Goal: Task Accomplishment & Management: Complete application form

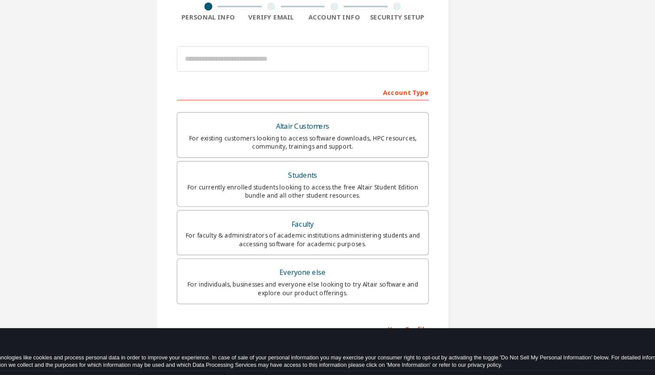
scroll to position [58, 0]
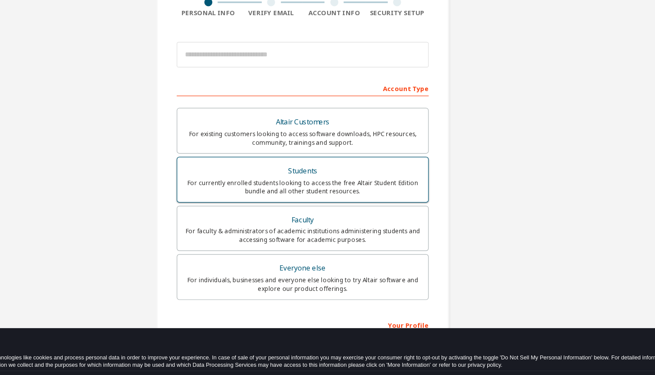
click at [278, 179] on div "For currently enrolled students looking to access the free Altair Student Editi…" at bounding box center [328, 186] width 194 height 14
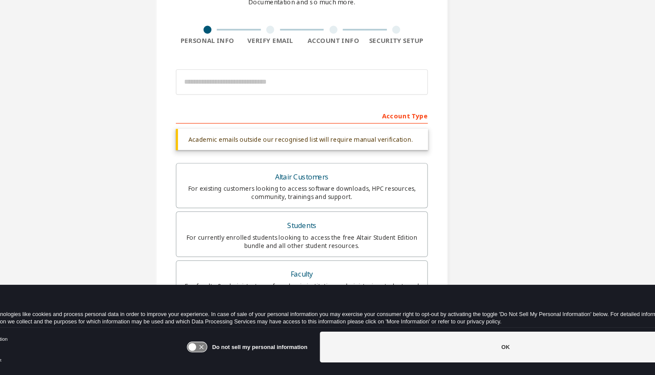
scroll to position [0, 0]
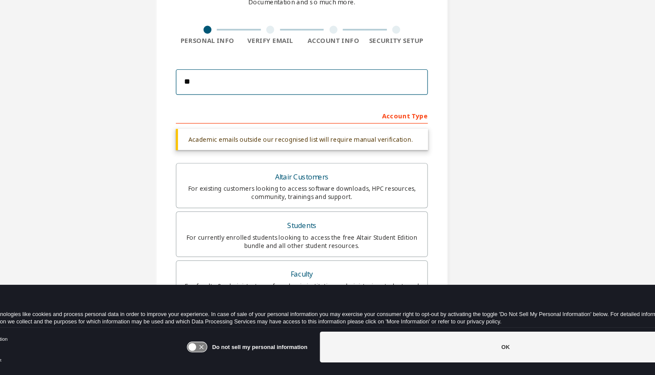
type input "*"
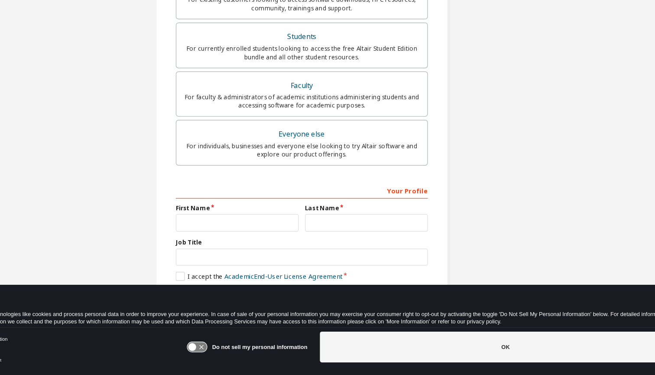
type input "**********"
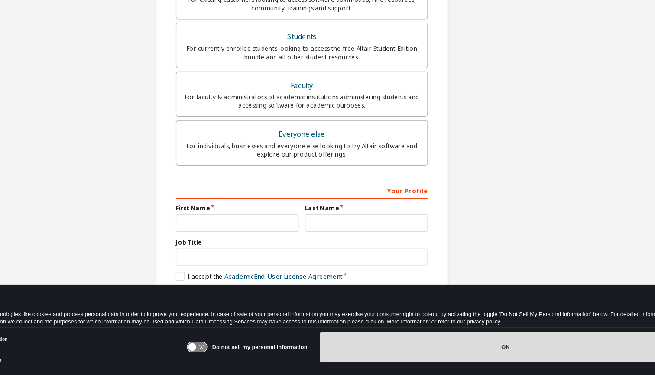
click at [410, 339] on button "OK" at bounding box center [493, 351] width 303 height 25
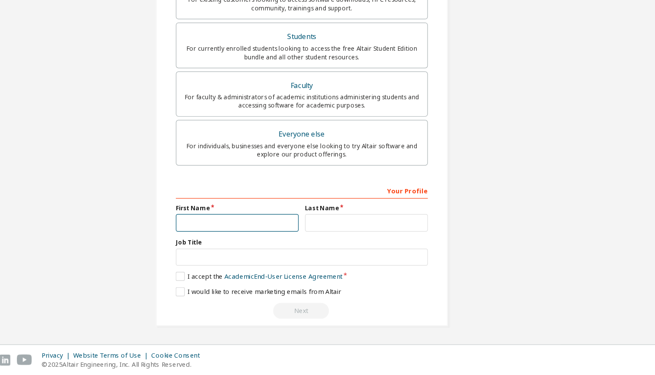
click at [225, 244] on input "text" at bounding box center [275, 251] width 100 height 14
type input "******"
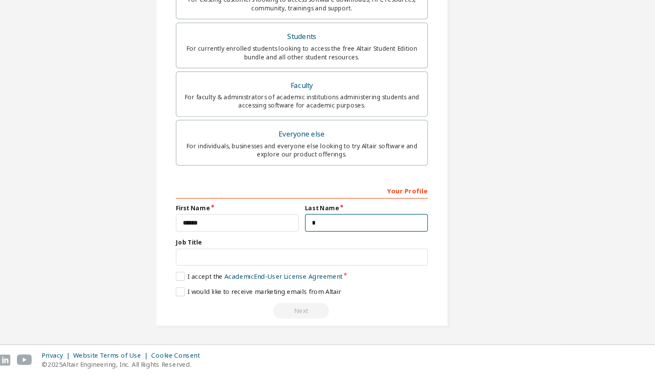
scroll to position [133, 0]
type input "***"
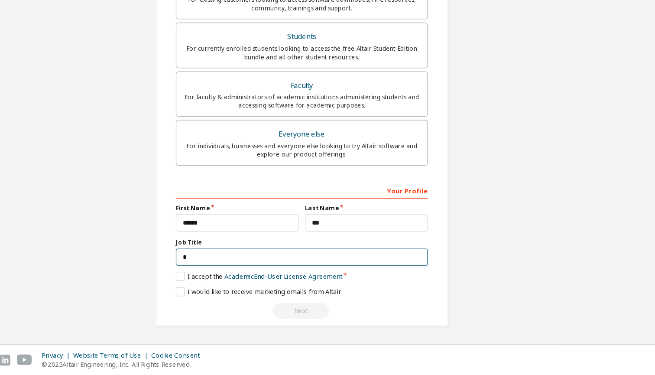
scroll to position [131, 0]
type input "*******"
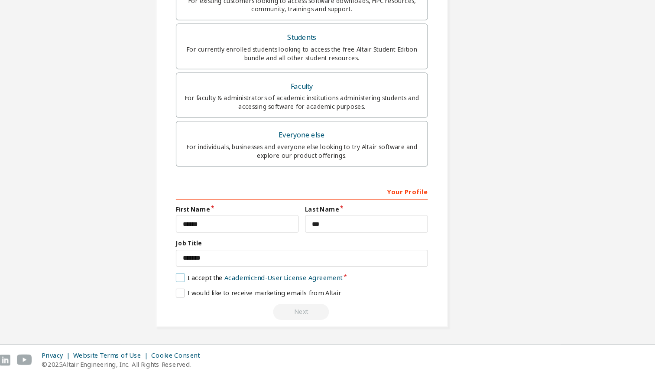
click at [225, 292] on label "I accept the Academic End-User License Agreement" at bounding box center [293, 295] width 136 height 7
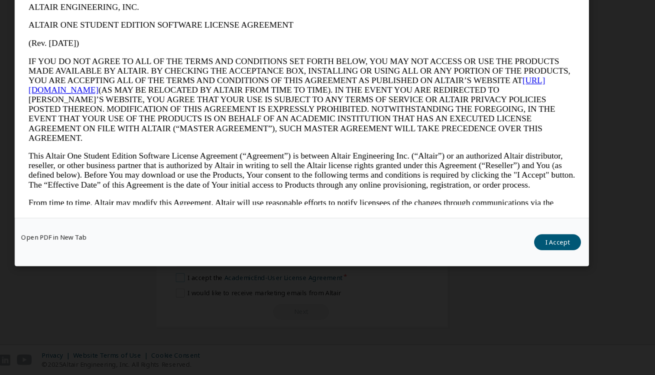
scroll to position [0, 0]
click at [517, 260] on button "I Accept" at bounding box center [536, 266] width 38 height 13
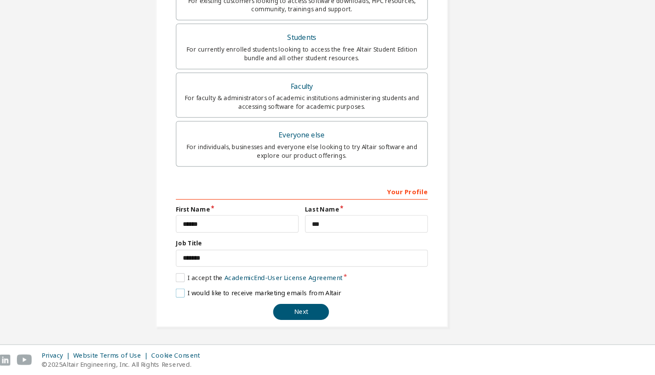
click at [225, 304] on label "I would like to receive marketing emails from Altair" at bounding box center [292, 307] width 135 height 7
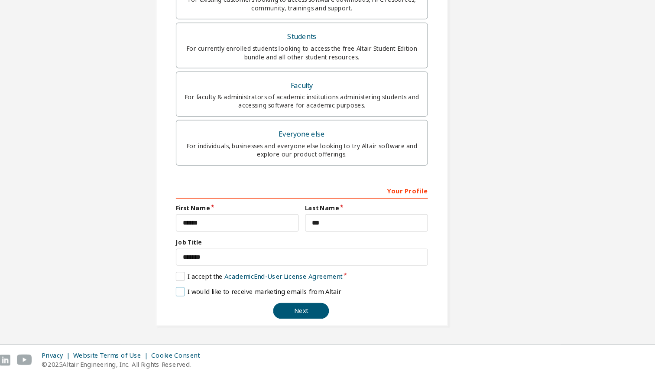
scroll to position [131, 0]
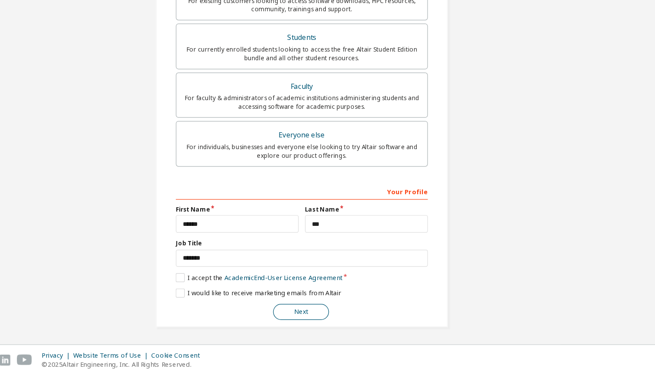
click at [304, 317] on button "Next" at bounding box center [327, 323] width 46 height 13
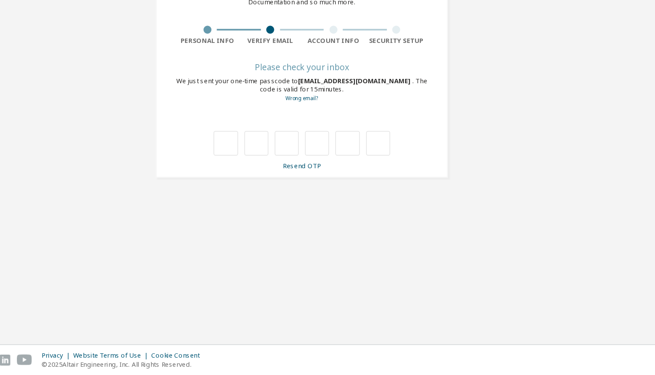
scroll to position [0, 0]
type input "*"
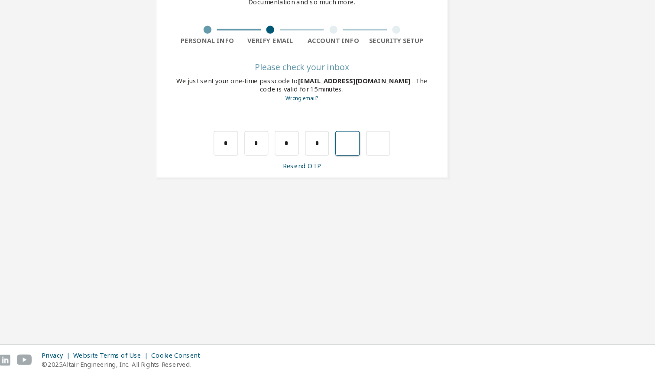
type input "*"
